Goal: Task Accomplishment & Management: Use online tool/utility

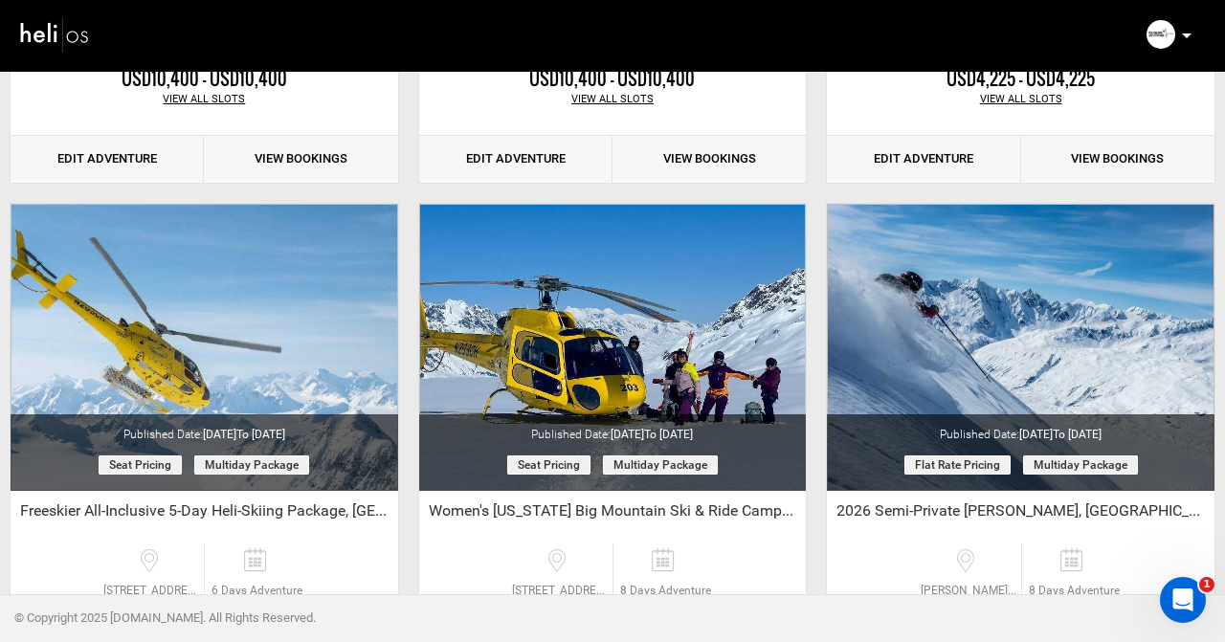
scroll to position [2190, 0]
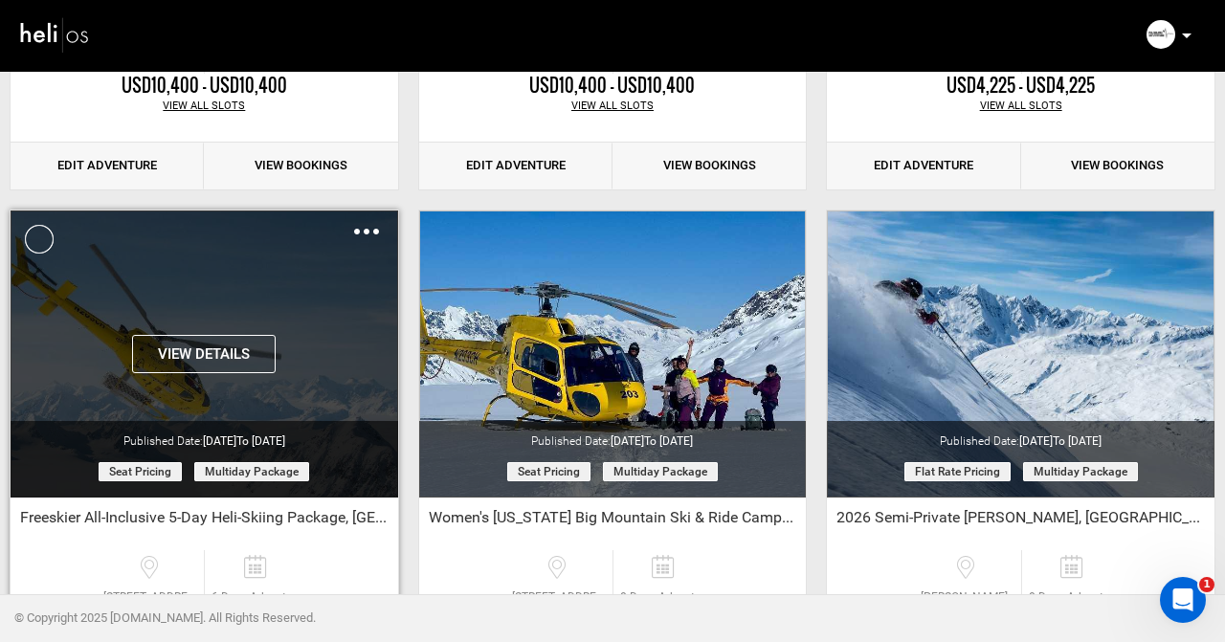
click at [217, 345] on button "View Details" at bounding box center [204, 354] width 144 height 38
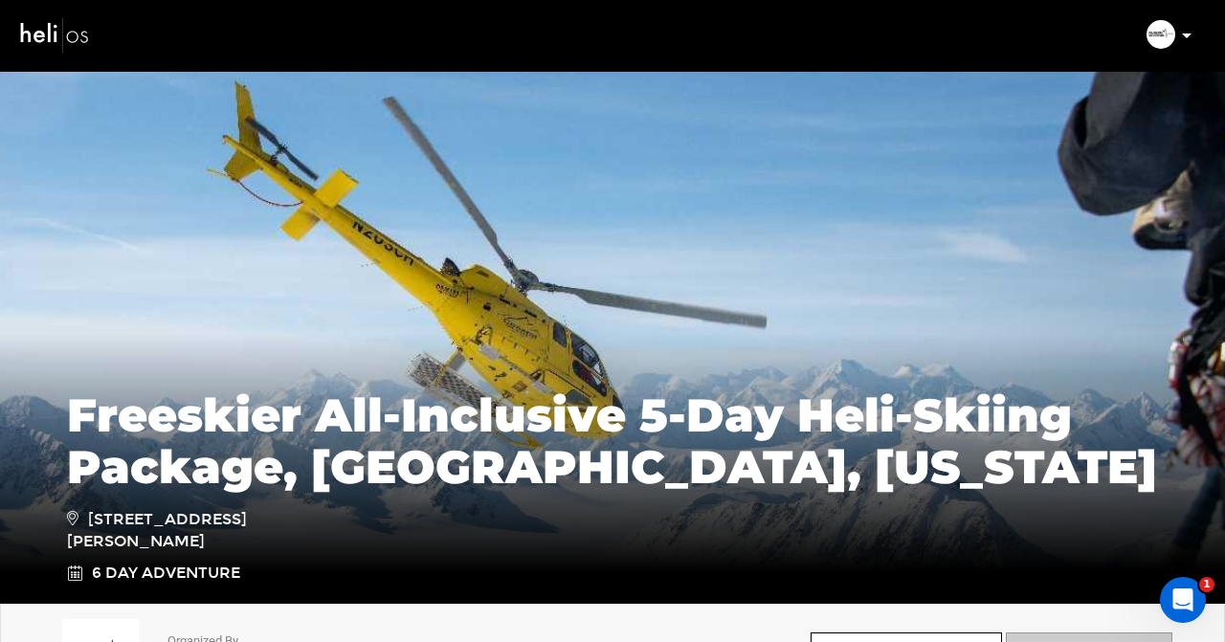
scroll to position [41, 0]
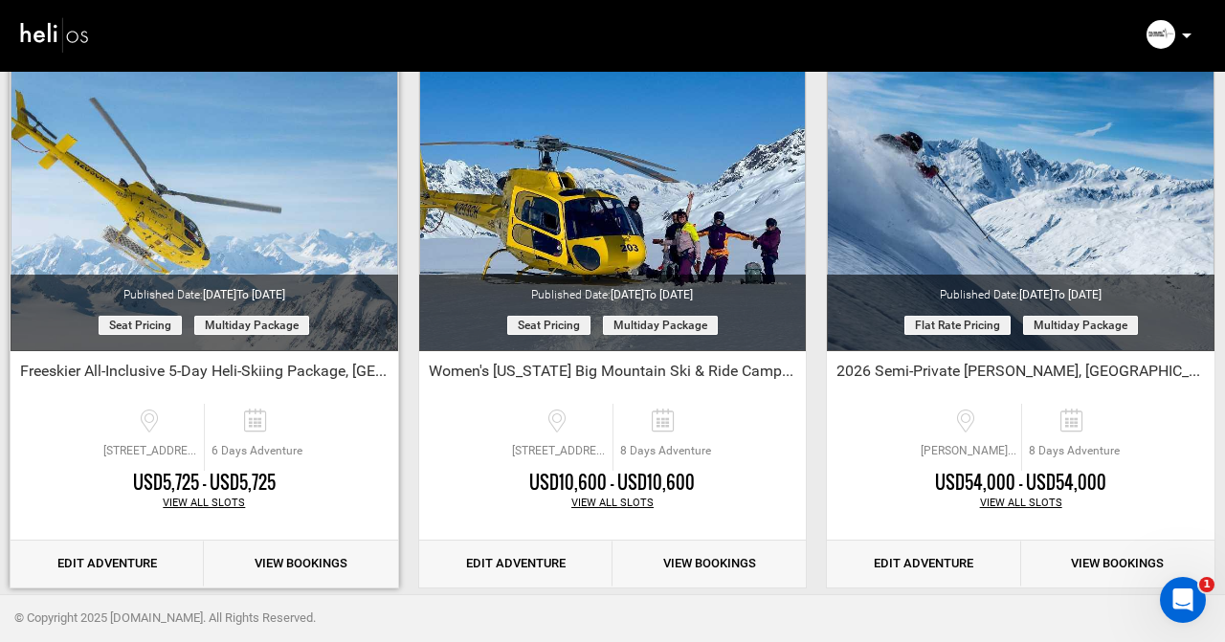
scroll to position [2355, 0]
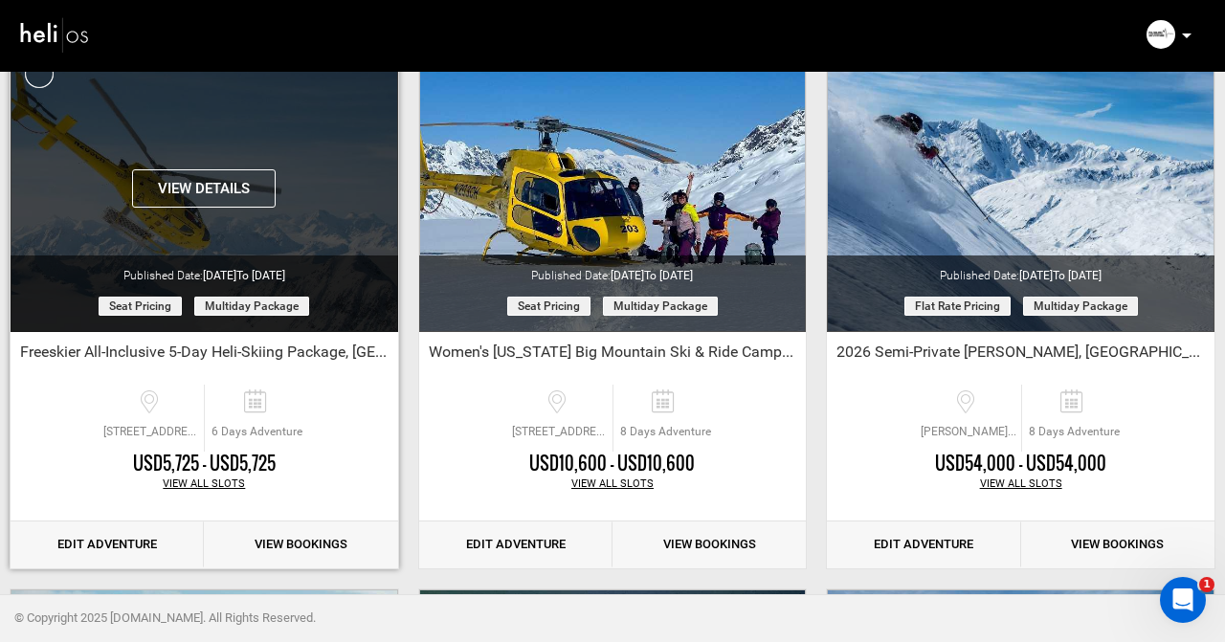
click at [207, 176] on button "View Details" at bounding box center [204, 188] width 144 height 38
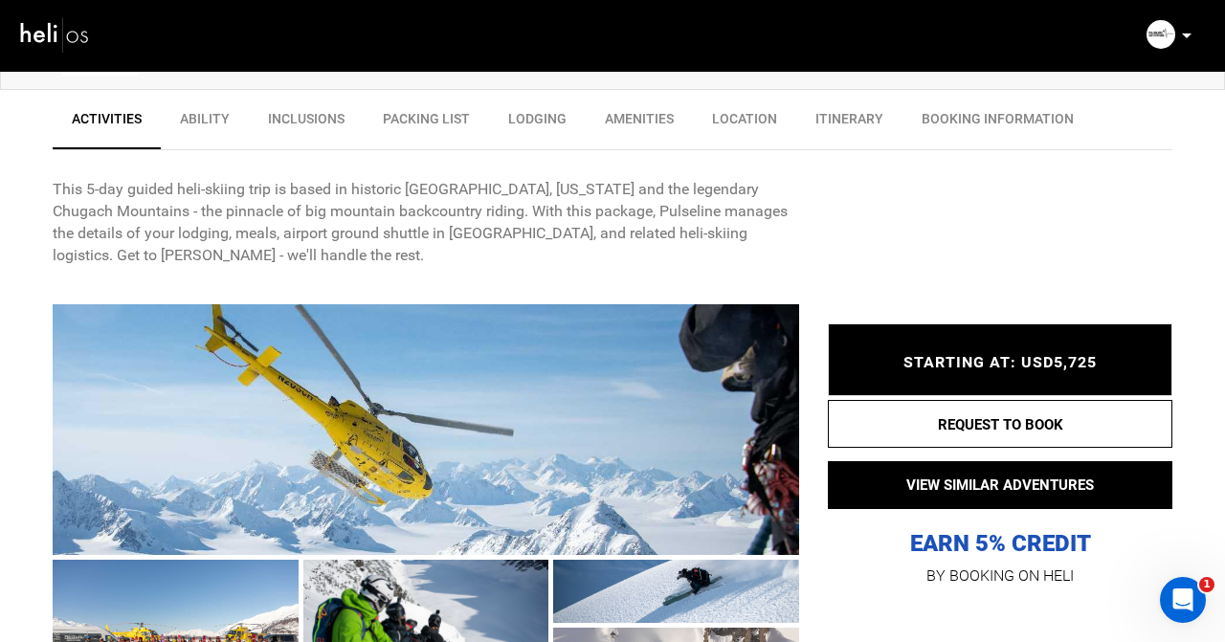
scroll to position [670, 0]
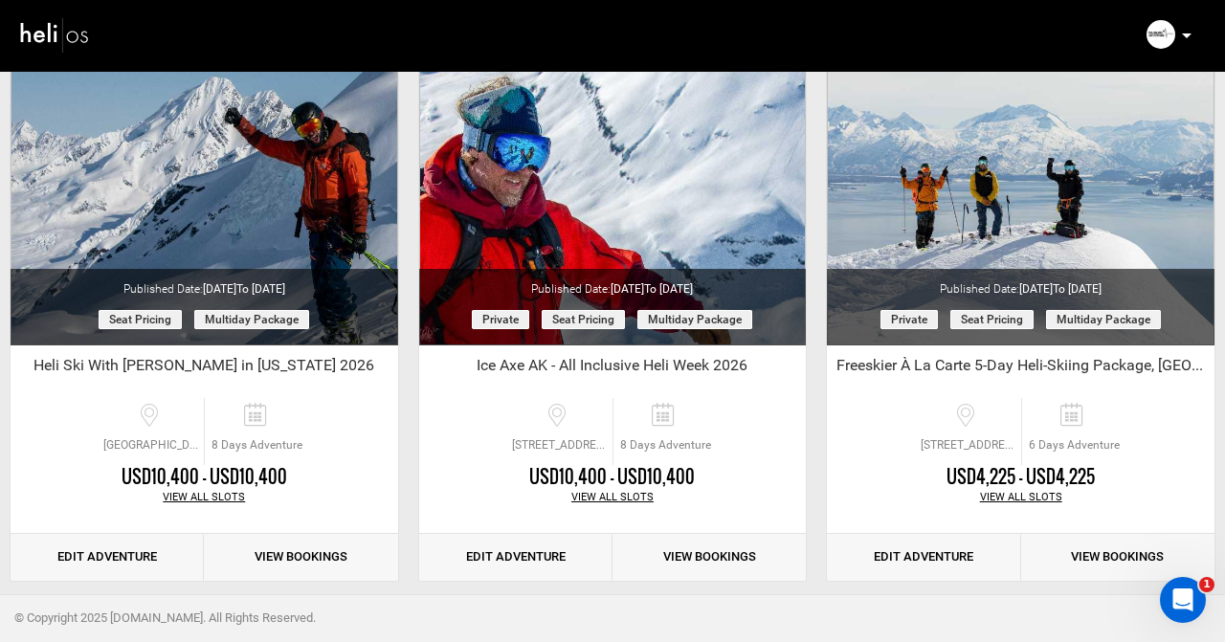
scroll to position [1800, 0]
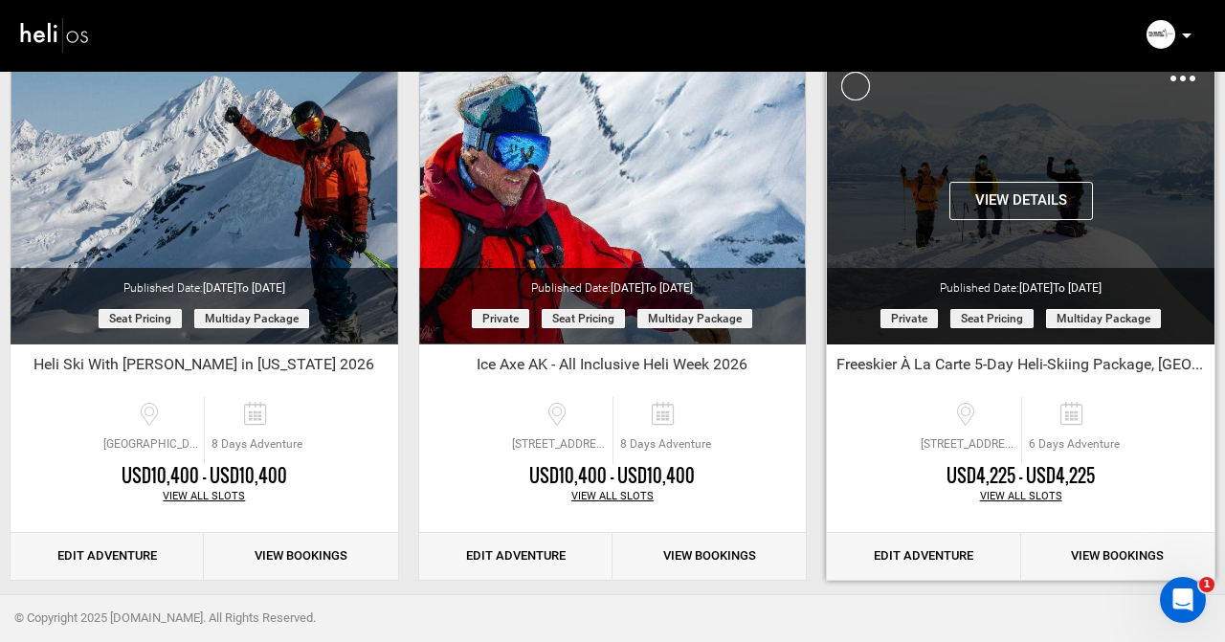
click at [1002, 195] on button "View Details" at bounding box center [1021, 201] width 144 height 38
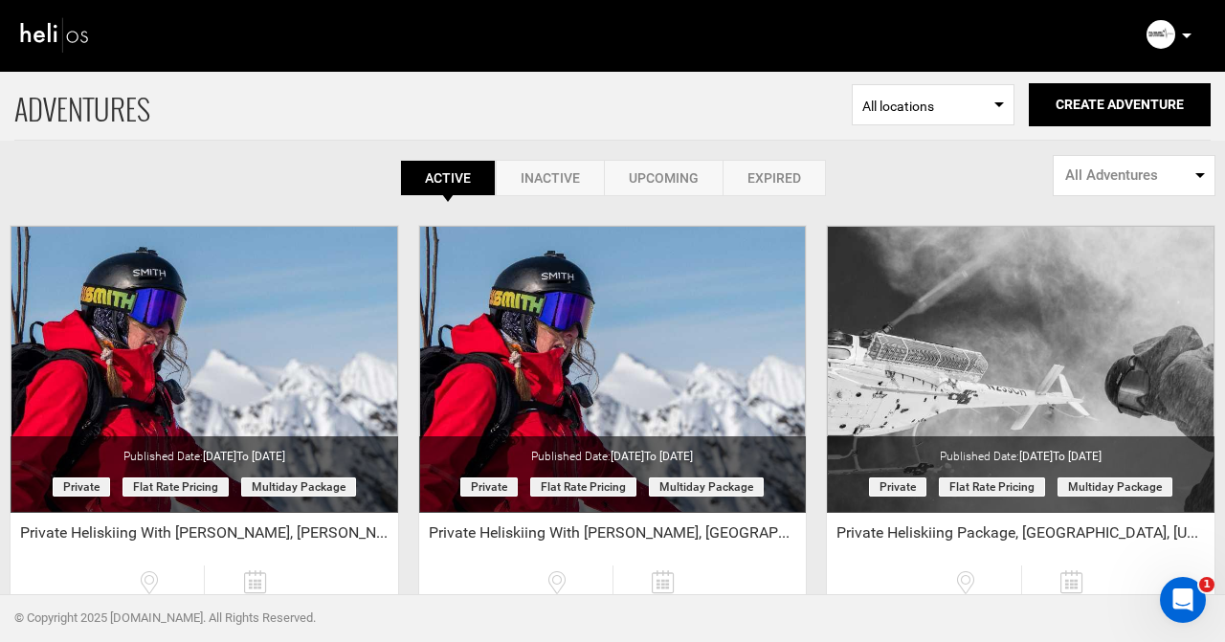
click at [543, 178] on link "Inactive" at bounding box center [550, 178] width 108 height 36
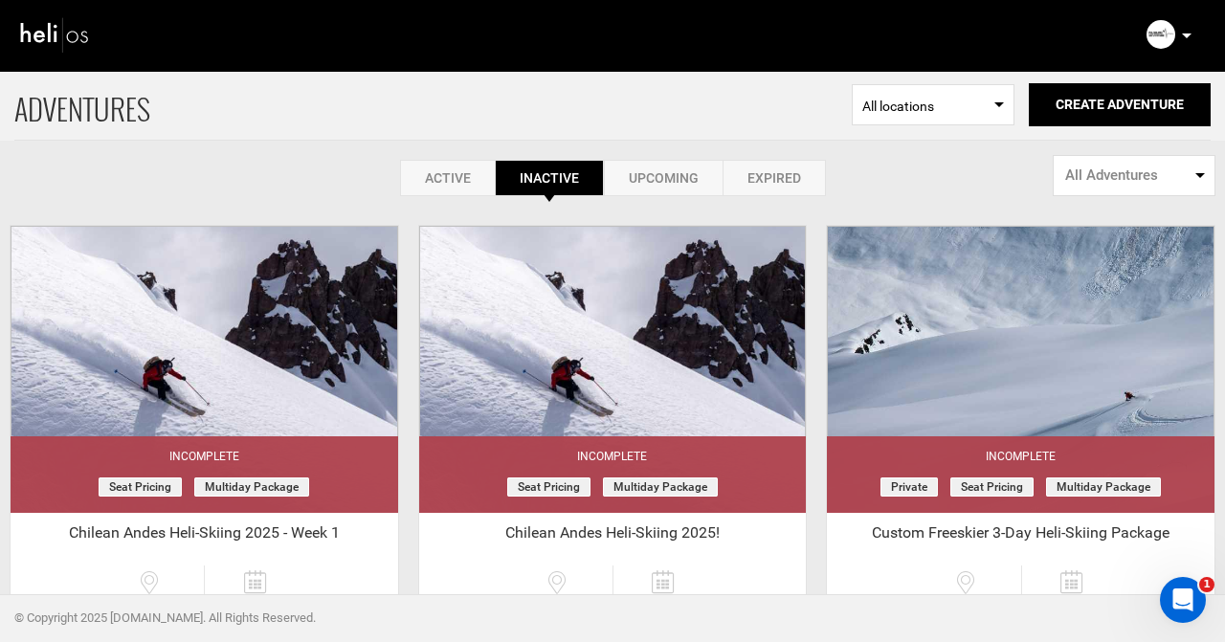
click at [662, 176] on link "Upcoming" at bounding box center [663, 178] width 119 height 36
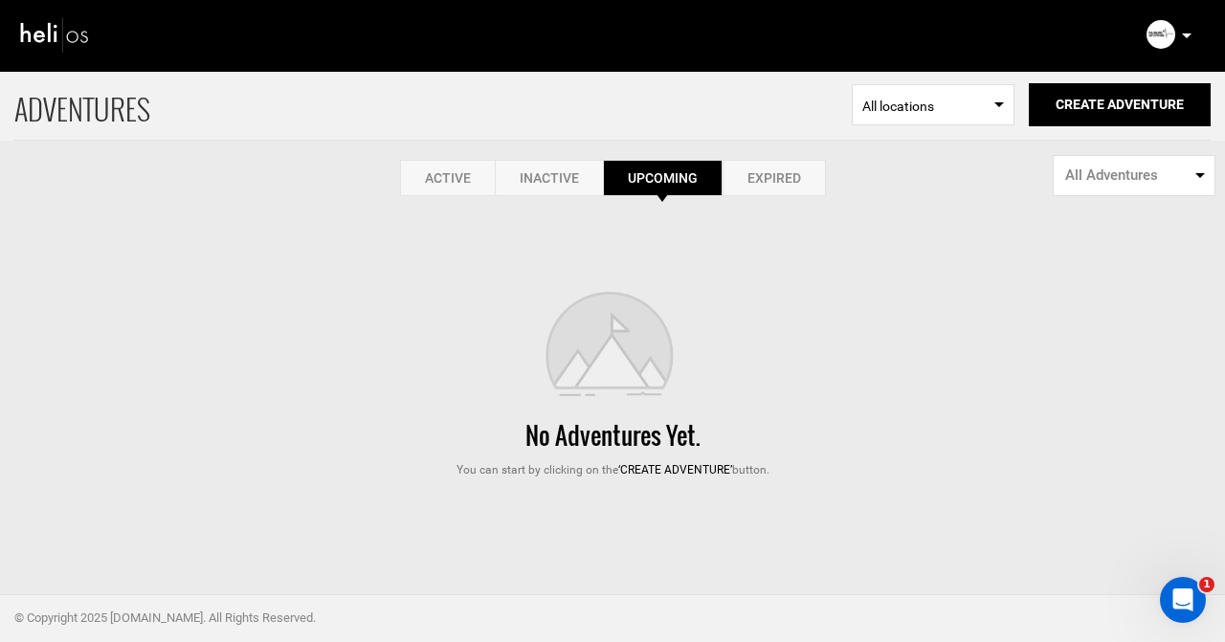
click at [777, 180] on link "Expired" at bounding box center [773, 178] width 103 height 36
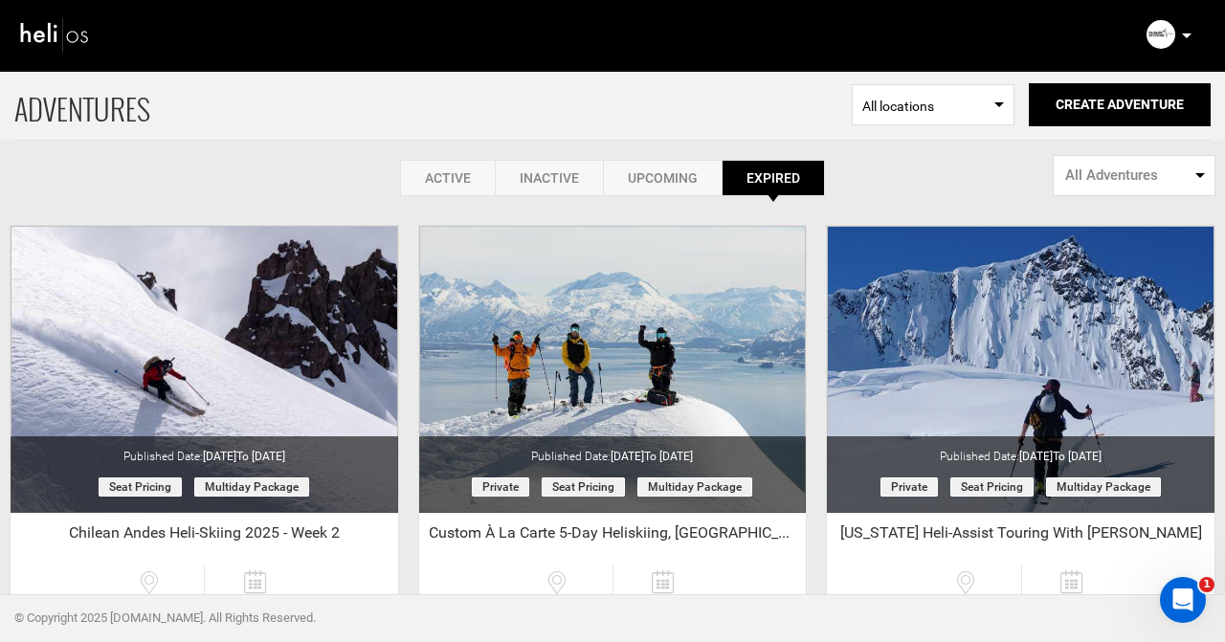
click at [449, 176] on link "Active" at bounding box center [447, 178] width 95 height 36
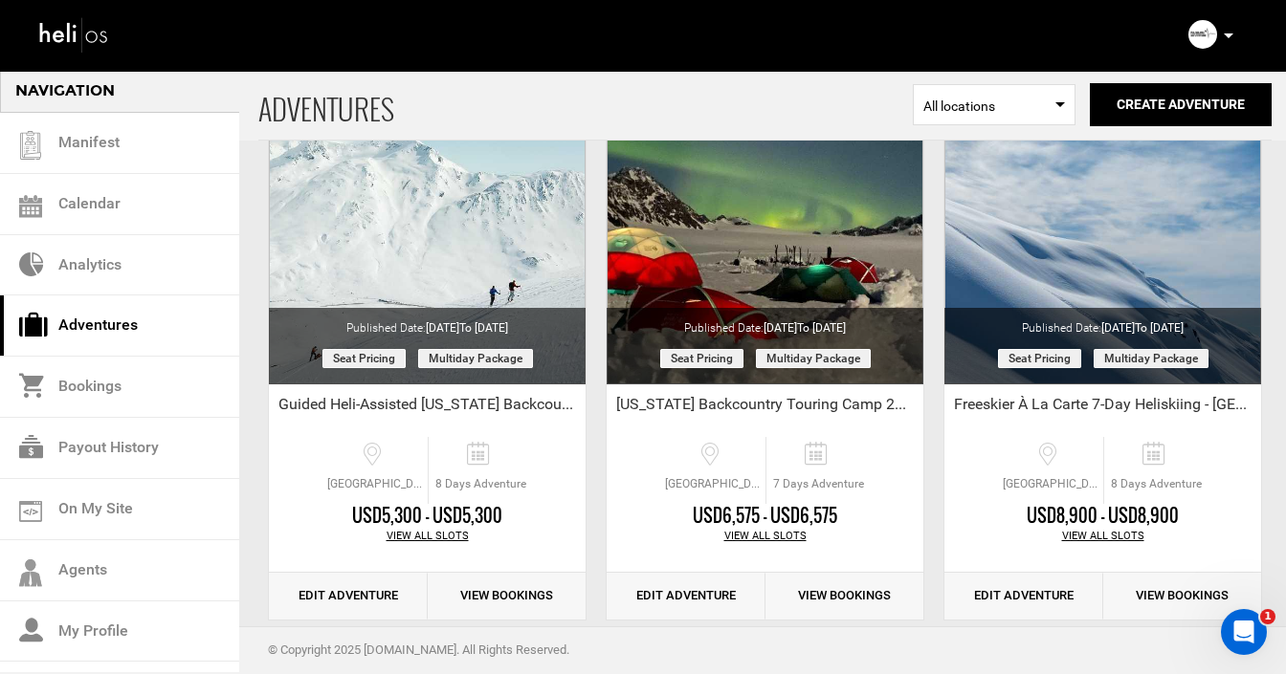
scroll to position [2881, 0]
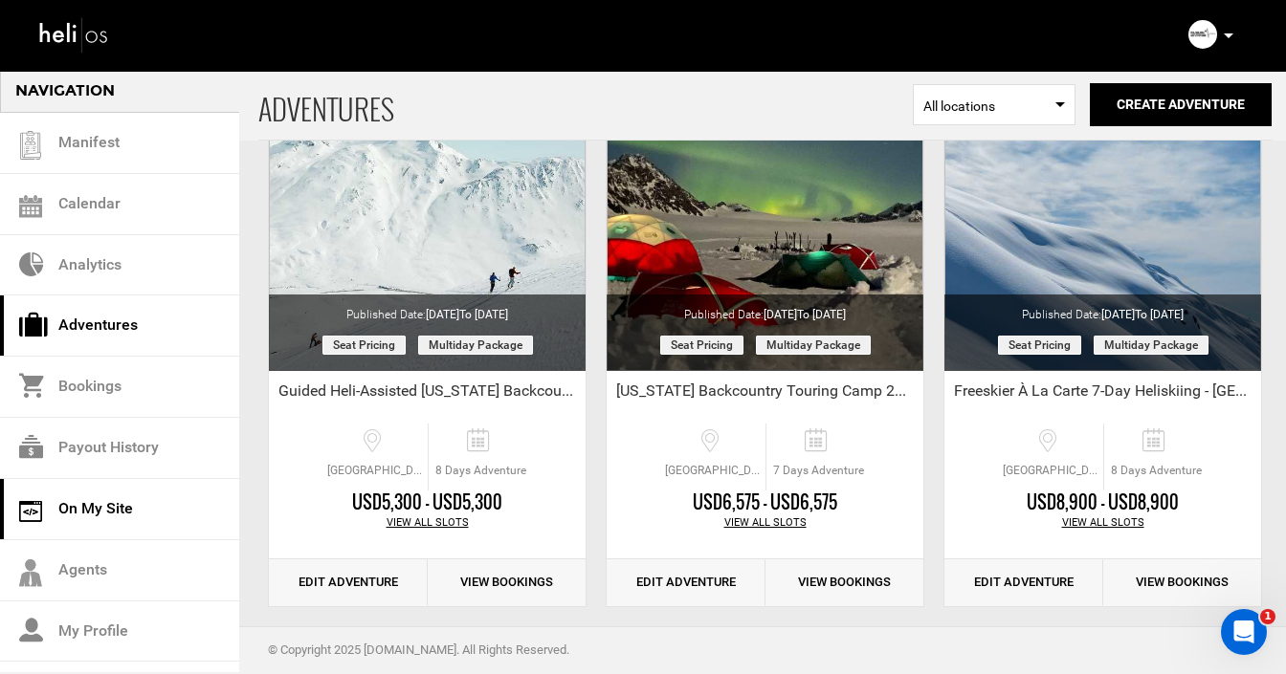
click at [93, 509] on link "On My Site" at bounding box center [119, 509] width 239 height 61
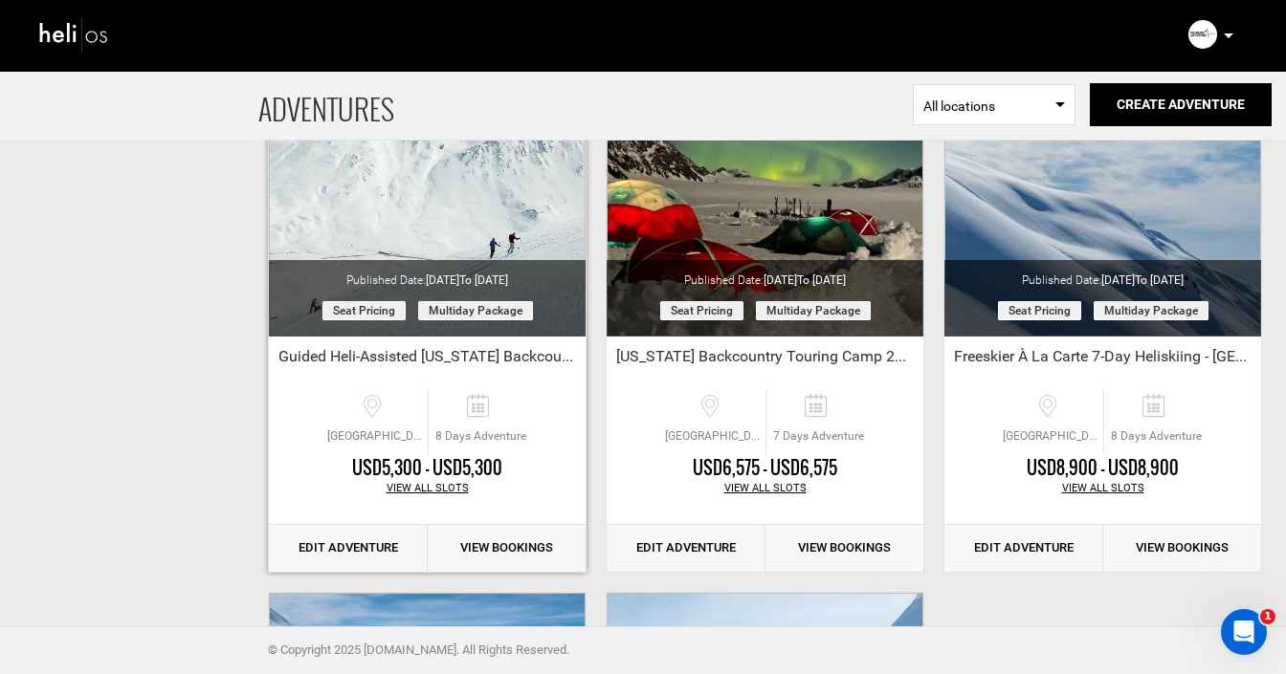
scroll to position [2913, 0]
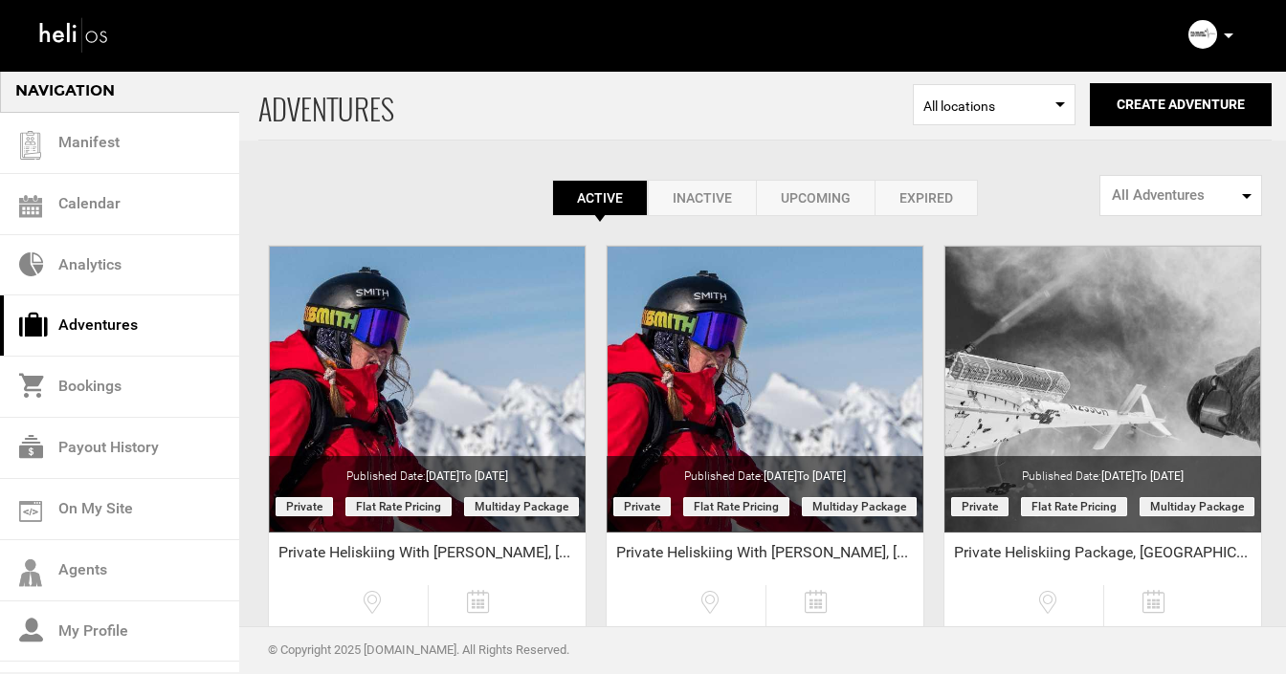
scroll to position [2897, 0]
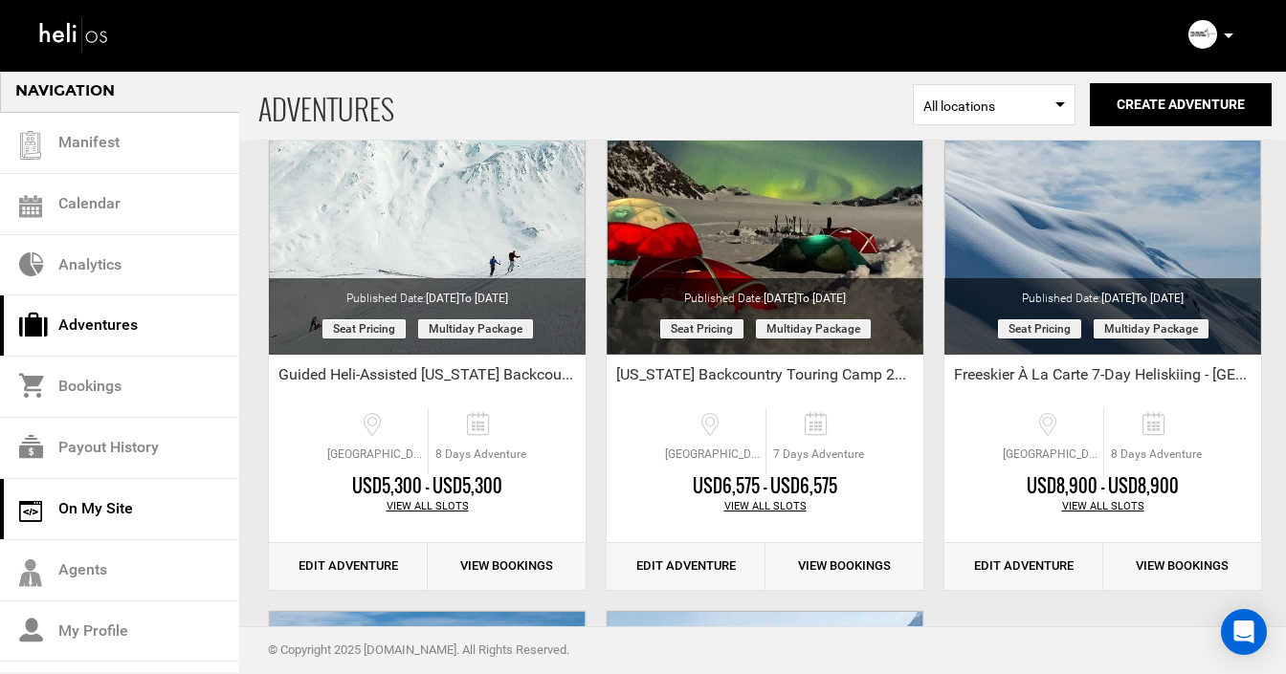
click at [102, 504] on link "On My Site" at bounding box center [119, 509] width 239 height 61
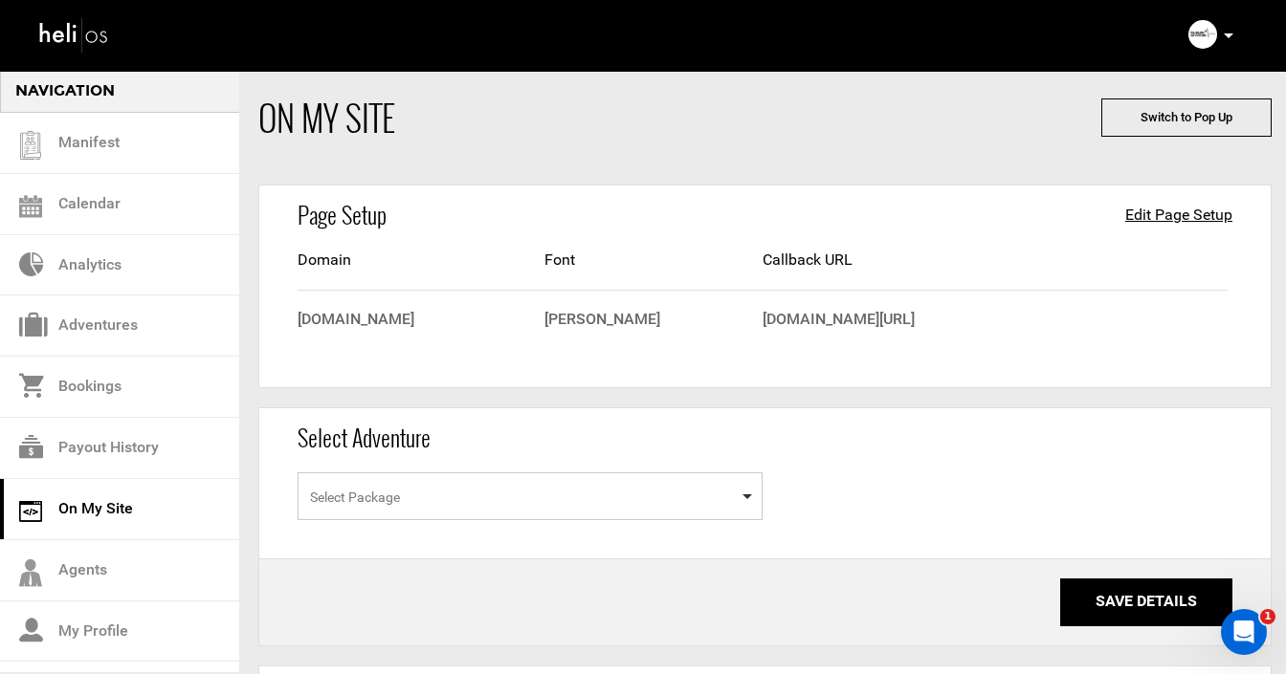
click at [410, 494] on span "Select Package" at bounding box center [530, 497] width 465 height 48
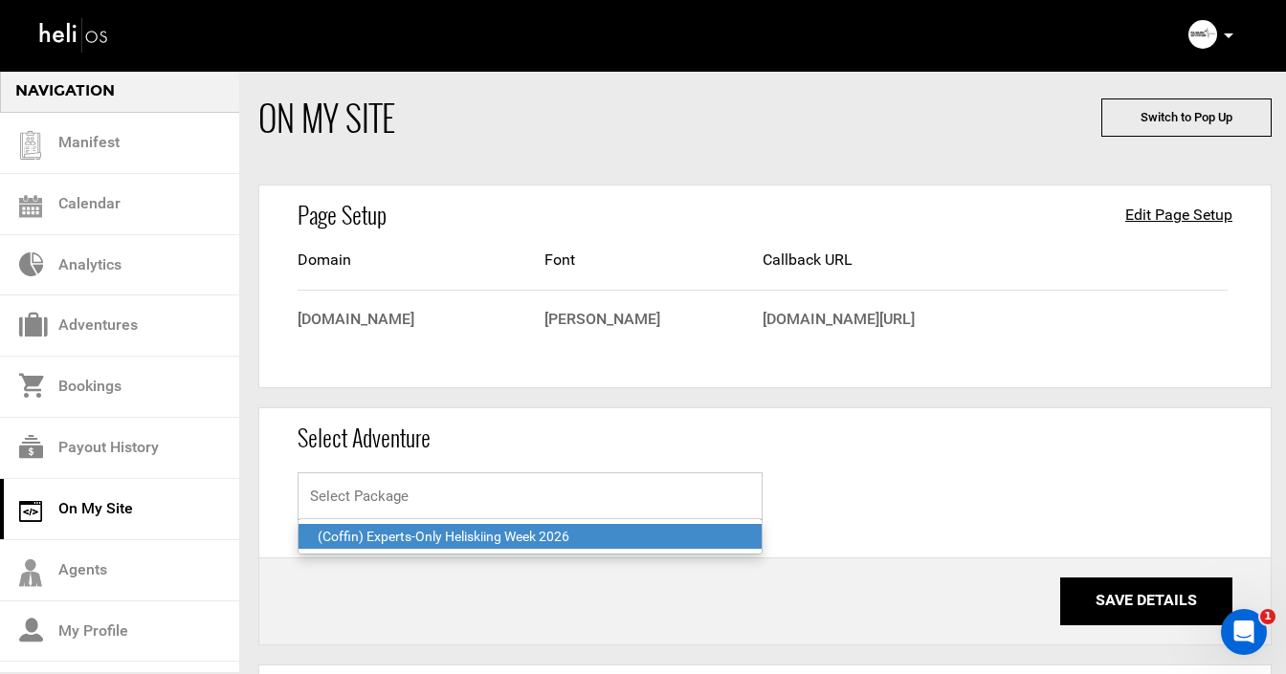
click at [410, 494] on input "Select box" at bounding box center [530, 497] width 465 height 48
click at [868, 475] on div "Select Package (Coffin) Experts-Only Heliskiing Week 2026 Please select a packa…" at bounding box center [764, 515] width 1011 height 85
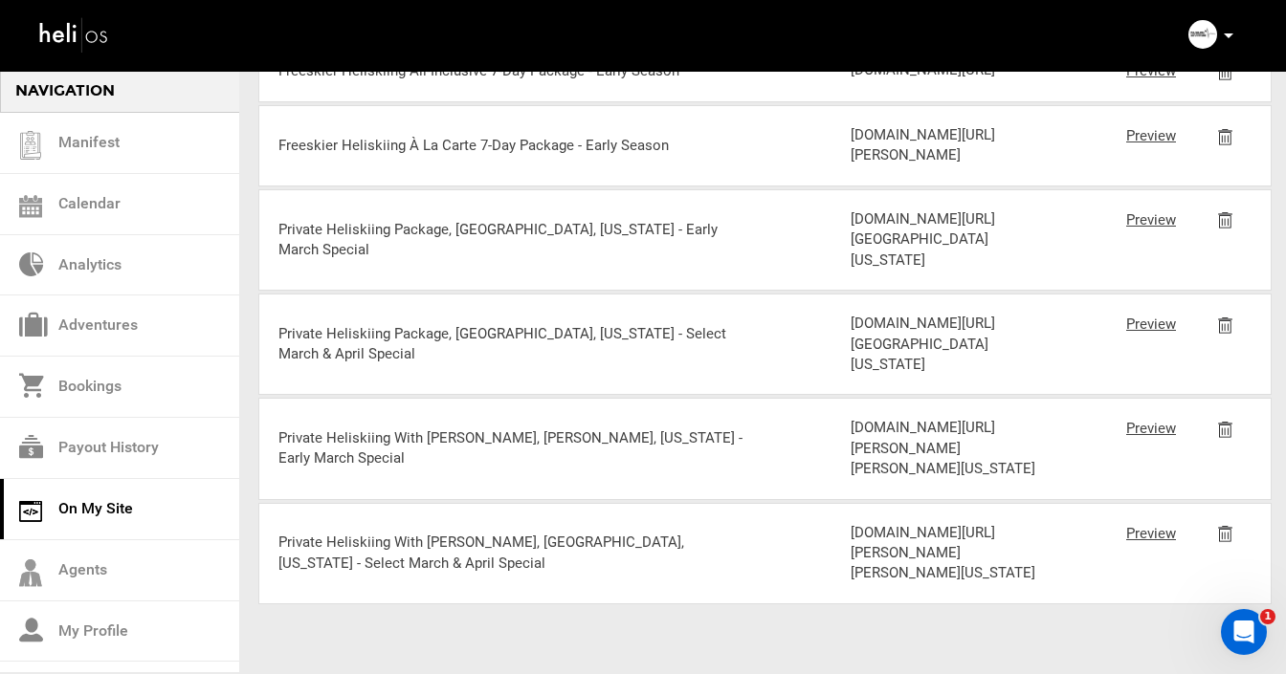
scroll to position [2314, 0]
